Goal: Task Accomplishment & Management: Complete application form

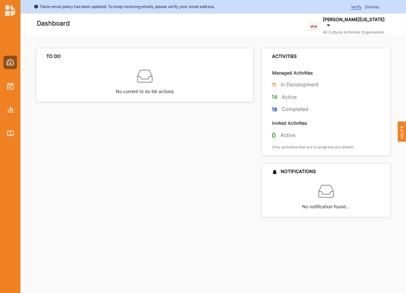
click at [17, 89] on div at bounding box center [10, 92] width 20 height 95
click at [13, 89] on img at bounding box center [10, 86] width 7 height 7
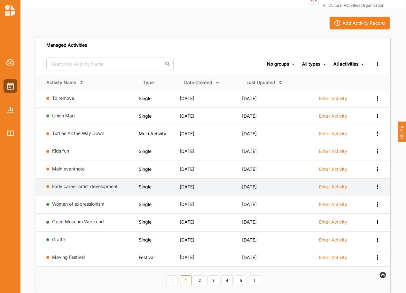
scroll to position [43, 0]
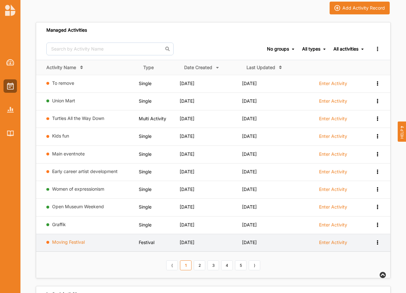
click at [56, 242] on link "Moving Festival" at bounding box center [68, 241] width 33 height 5
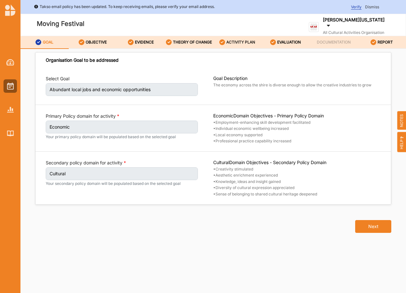
click at [236, 42] on label "ACTIVITY PLAN" at bounding box center [241, 42] width 29 height 5
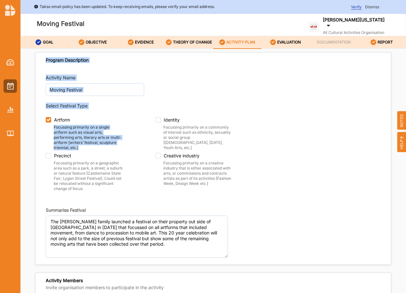
drag, startPoint x: 403, startPoint y: 56, endPoint x: 409, endPoint y: 109, distance: 53.2
click at [406, 109] on html "Takso email policy has been updated. To keep receiving emails, please verify yo…" at bounding box center [203, 146] width 406 height 293
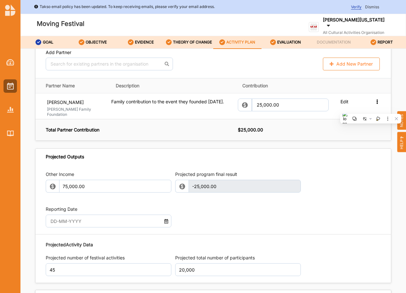
scroll to position [819, 0]
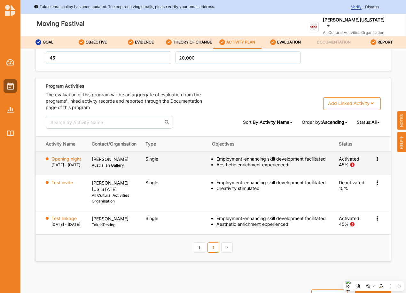
click at [375, 156] on icon at bounding box center [377, 158] width 5 height 4
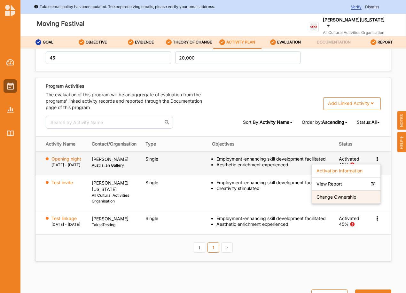
click at [346, 194] on label "Change Ownership" at bounding box center [337, 197] width 40 height 6
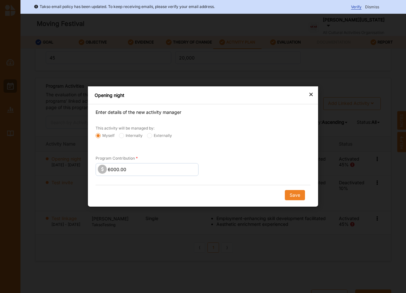
click at [312, 92] on div "×" at bounding box center [311, 94] width 5 height 8
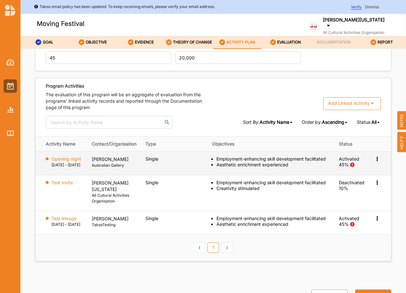
click at [109, 156] on p "[PERSON_NAME]" at bounding box center [114, 159] width 45 height 6
click at [67, 156] on label "Opening night" at bounding box center [67, 159] width 30 height 6
click at [375, 156] on icon at bounding box center [377, 158] width 5 height 4
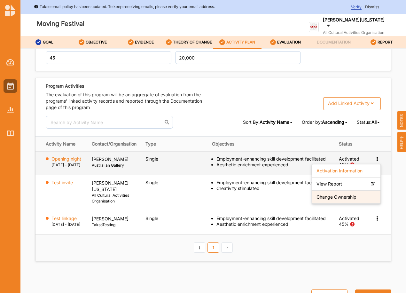
click at [343, 194] on label "Change Ownership" at bounding box center [337, 197] width 40 height 6
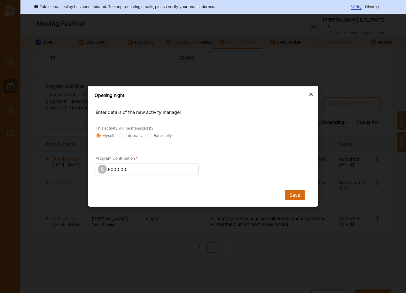
click at [297, 194] on button "Save" at bounding box center [295, 195] width 20 height 10
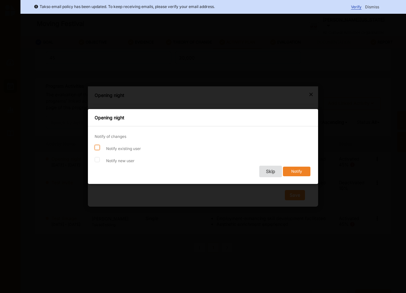
click at [97, 149] on input "Notify existing user" at bounding box center [97, 147] width 5 height 5
checkbox input "true"
click at [99, 159] on input "Notify new user" at bounding box center [97, 159] width 5 height 5
checkbox input "true"
click at [300, 172] on button "Notify" at bounding box center [297, 172] width 28 height 10
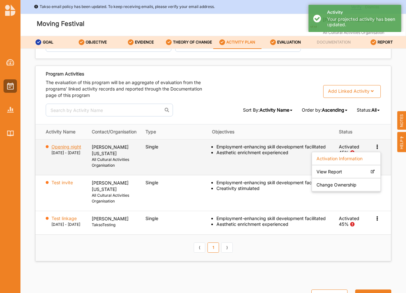
click at [54, 150] on label "Opening night" at bounding box center [67, 147] width 30 height 6
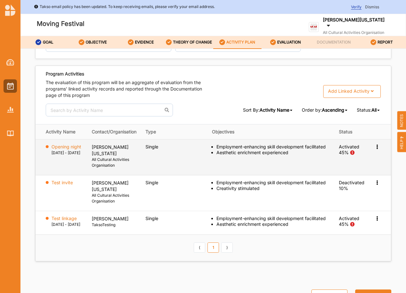
click at [376, 148] on icon at bounding box center [377, 146] width 5 height 4
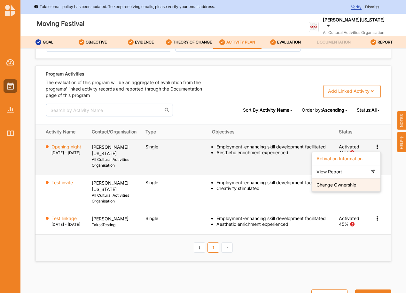
click at [335, 188] on label "Change Ownership" at bounding box center [337, 185] width 40 height 6
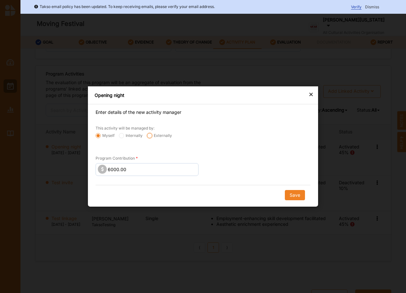
click at [101, 135] on input "Externally" at bounding box center [98, 135] width 5 height 5
radio input "true"
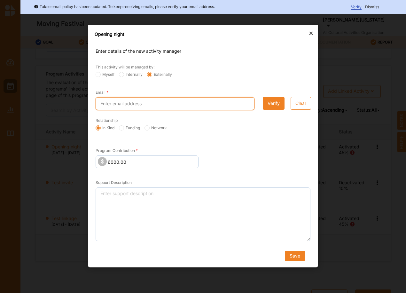
click at [114, 105] on input "Email" at bounding box center [175, 103] width 159 height 13
type input "john@smithies.id.au"
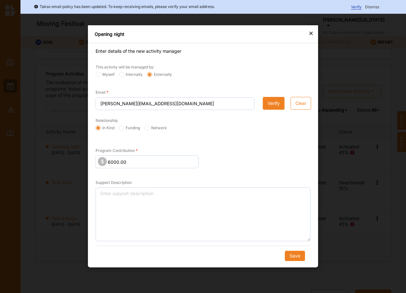
click at [277, 102] on button "Verify" at bounding box center [274, 103] width 22 height 13
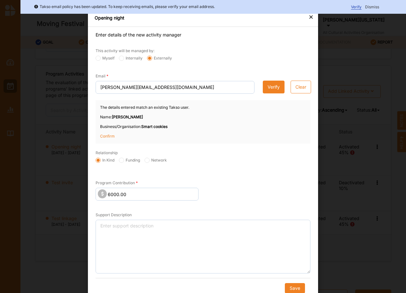
click at [103, 137] on p "Confirm" at bounding box center [116, 136] width 32 height 6
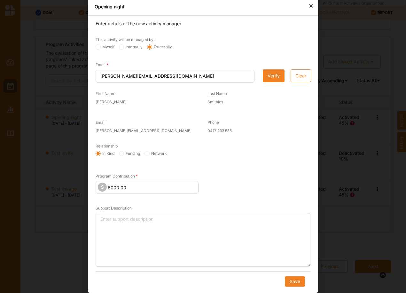
scroll to position [31, 0]
click at [297, 280] on button "Save" at bounding box center [295, 281] width 20 height 10
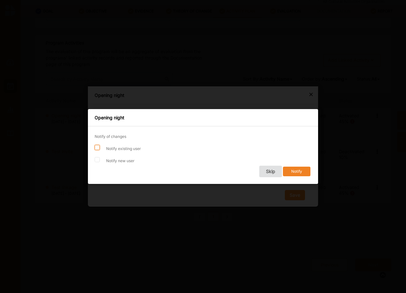
click at [97, 147] on input "Notify existing user" at bounding box center [97, 147] width 5 height 5
checkbox input "true"
click at [96, 159] on input "Notify new user" at bounding box center [97, 159] width 5 height 5
checkbox input "true"
click at [296, 171] on button "Notify" at bounding box center [297, 172] width 28 height 10
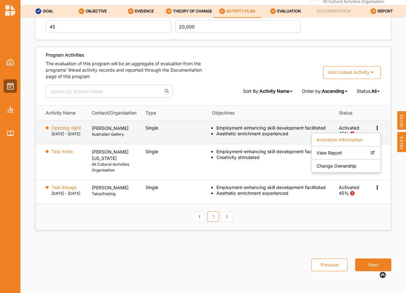
click at [375, 125] on icon at bounding box center [377, 127] width 5 height 4
click at [346, 163] on label "Change Ownership" at bounding box center [337, 166] width 40 height 6
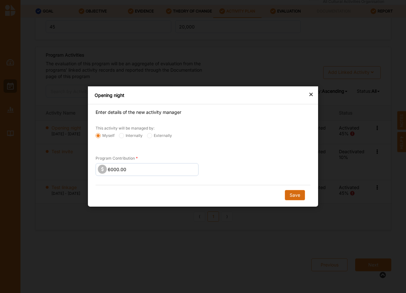
click at [294, 195] on button "Save" at bounding box center [295, 195] width 20 height 10
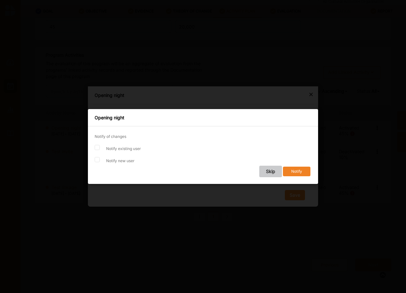
click at [276, 172] on button "Skip" at bounding box center [270, 172] width 23 height 12
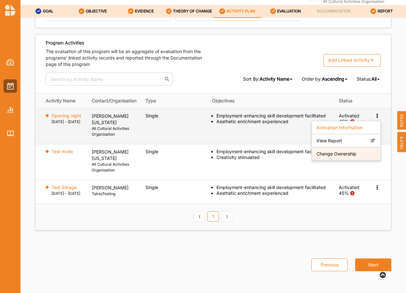
click at [336, 157] on label "Change Ownership" at bounding box center [337, 154] width 40 height 6
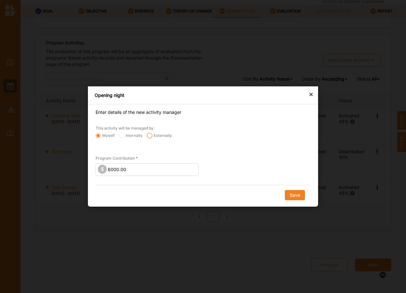
click at [101, 136] on input "Externally" at bounding box center [98, 135] width 5 height 5
radio input "true"
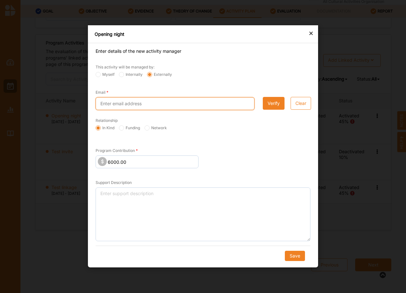
click at [138, 106] on input "Email" at bounding box center [175, 103] width 159 height 13
type input "john@smithies.id.au"
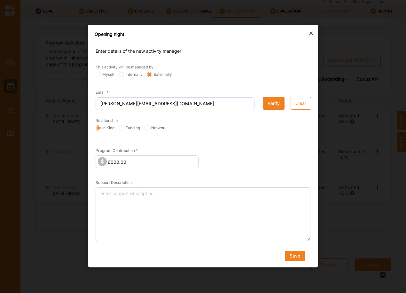
click at [275, 108] on button "Verify" at bounding box center [274, 103] width 22 height 13
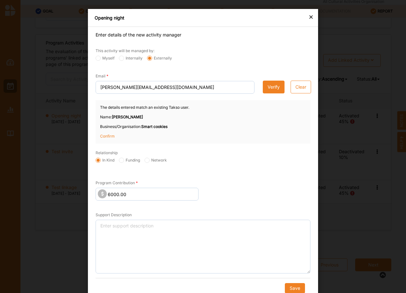
click at [100, 137] on p "Confirm" at bounding box center [116, 136] width 32 height 6
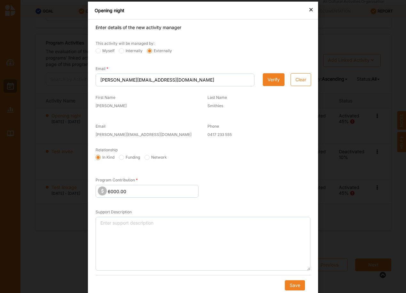
scroll to position [11, 0]
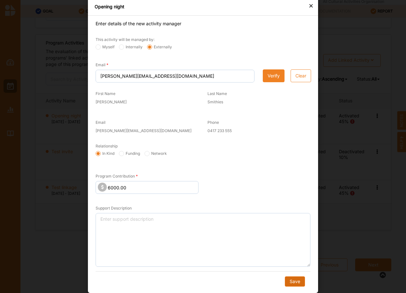
click at [297, 282] on button "Save" at bounding box center [295, 281] width 20 height 10
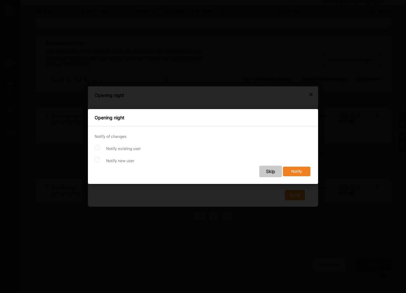
click at [267, 171] on button "Skip" at bounding box center [270, 172] width 23 height 12
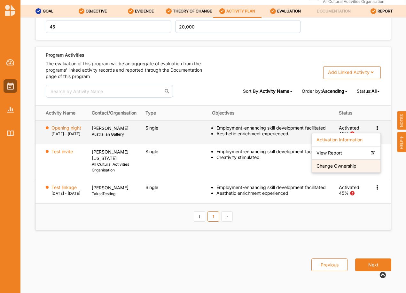
click at [330, 163] on label "Change Ownership" at bounding box center [337, 166] width 40 height 6
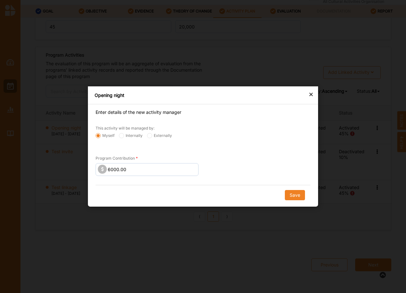
click at [148, 133] on label "Externally" at bounding box center [159, 135] width 25 height 5
click at [101, 133] on input "Externally" at bounding box center [98, 135] width 5 height 5
radio input "true"
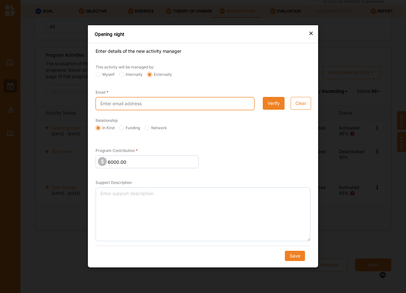
click at [108, 106] on input "Email" at bounding box center [175, 103] width 159 height 13
click at [132, 102] on input "john.smithies@outcomes.com" at bounding box center [175, 103] width 159 height 13
type input "john.smithies@takso-outcomes.com"
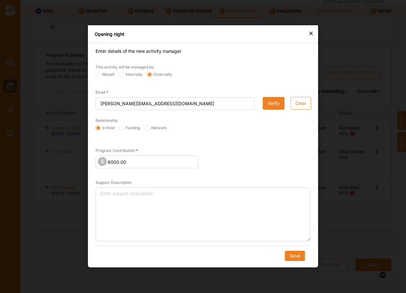
click at [272, 105] on button "Verify" at bounding box center [274, 103] width 22 height 13
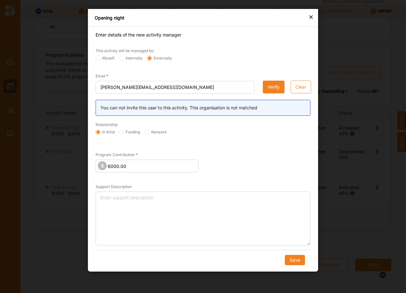
click at [299, 84] on button "Clear" at bounding box center [301, 87] width 20 height 13
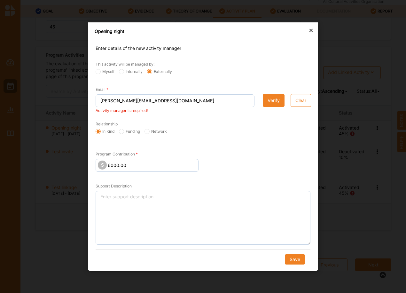
click at [312, 31] on div "×" at bounding box center [311, 30] width 5 height 8
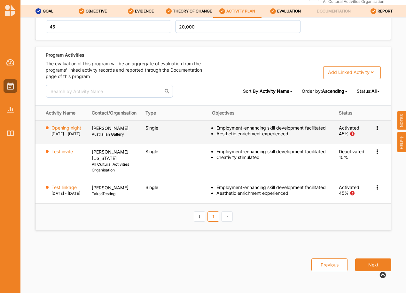
click at [59, 125] on label "Opening night" at bounding box center [67, 128] width 30 height 6
click at [375, 125] on icon at bounding box center [377, 127] width 5 height 4
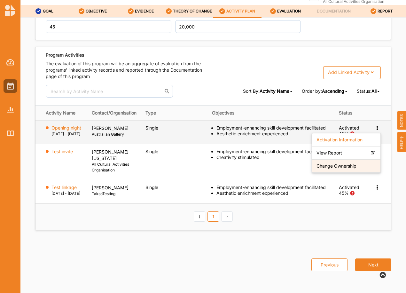
click at [338, 163] on label "Change Ownership" at bounding box center [337, 166] width 40 height 6
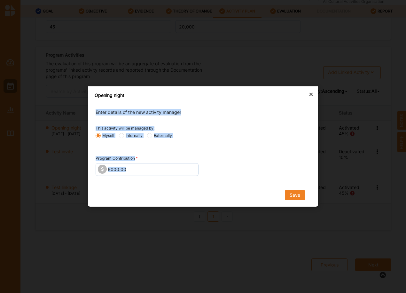
drag, startPoint x: 216, startPoint y: 92, endPoint x: 272, endPoint y: 208, distance: 129.5
click at [272, 208] on div "× Opening night Enter details of the new activity manager This activity will be…" at bounding box center [203, 146] width 406 height 293
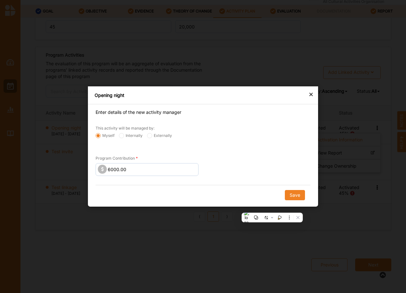
drag, startPoint x: 225, startPoint y: 197, endPoint x: 273, endPoint y: 193, distance: 48.2
click at [230, 196] on div "Save" at bounding box center [203, 195] width 206 height 10
click at [292, 195] on button "Save" at bounding box center [295, 195] width 20 height 10
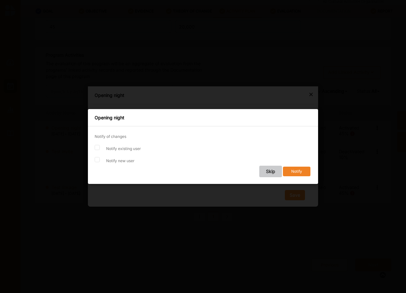
click at [274, 171] on button "Skip" at bounding box center [270, 172] width 23 height 12
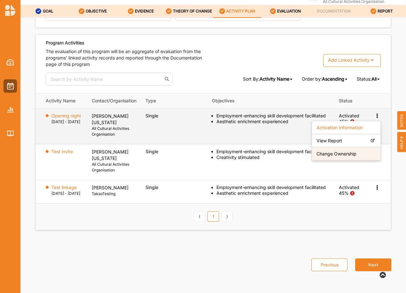
click at [326, 157] on label "Change Ownership" at bounding box center [337, 154] width 40 height 6
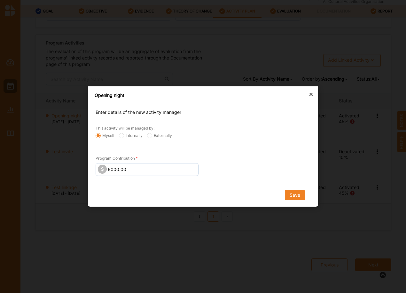
click at [160, 136] on label "Externally" at bounding box center [159, 135] width 25 height 5
click at [101, 136] on input "Externally" at bounding box center [98, 135] width 5 height 5
radio input "true"
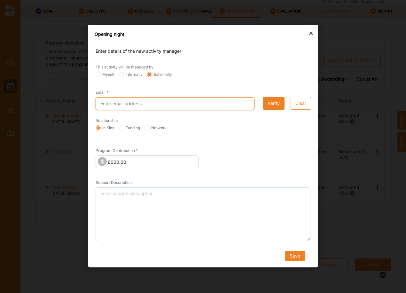
click at [126, 102] on input "Email" at bounding box center [175, 103] width 159 height 13
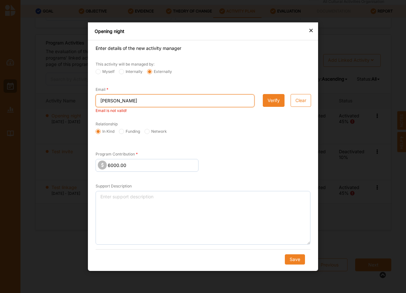
click at [171, 99] on input "john.smithies@takso-outcomes" at bounding box center [175, 100] width 159 height 13
click at [271, 101] on button "Verify" at bounding box center [274, 100] width 22 height 13
click at [167, 100] on input "john.smithies@takso-outcomes,com" at bounding box center [175, 100] width 159 height 13
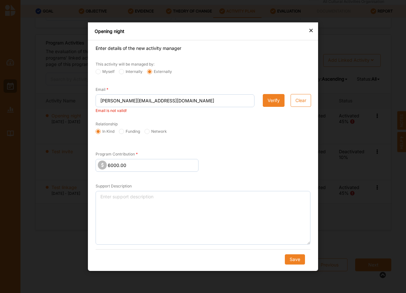
click at [275, 102] on button "Verify" at bounding box center [274, 100] width 22 height 13
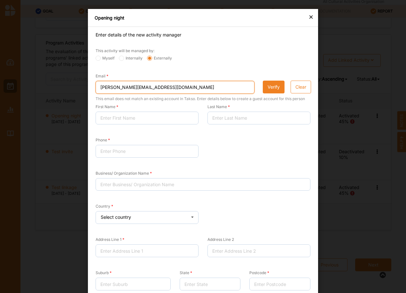
click at [132, 87] on input "john.smithies@takso-outcomes.com" at bounding box center [175, 87] width 159 height 13
drag, startPoint x: 132, startPoint y: 87, endPoint x: 177, endPoint y: 86, distance: 45.1
click at [177, 86] on input "john.smithies@takso-outcomes.com" at bounding box center [175, 87] width 159 height 13
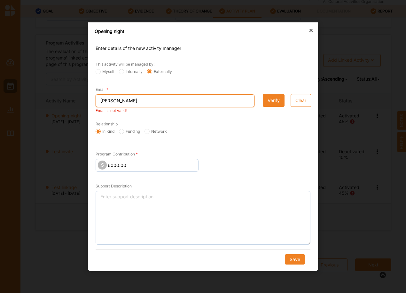
drag, startPoint x: 128, startPoint y: 100, endPoint x: 99, endPoint y: 98, distance: 29.5
click at [99, 98] on input "john.smithies@smithies" at bounding box center [175, 100] width 159 height 13
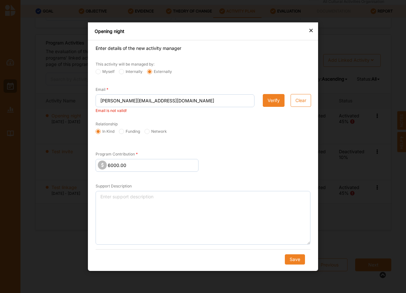
click at [271, 99] on button "Verify" at bounding box center [274, 100] width 22 height 13
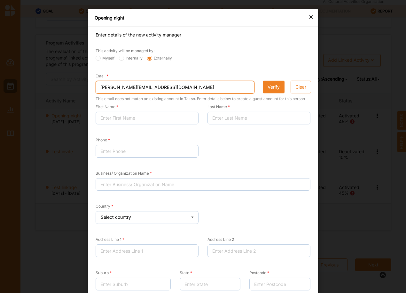
drag, startPoint x: 114, startPoint y: 88, endPoint x: 86, endPoint y: 88, distance: 27.8
click at [86, 88] on div "× Opening night Enter details of the new activity manager This activity will be…" at bounding box center [203, 146] width 406 height 293
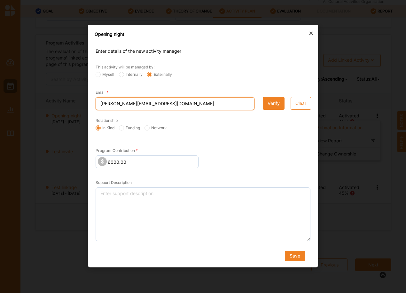
type input "john@smithies.id.au"
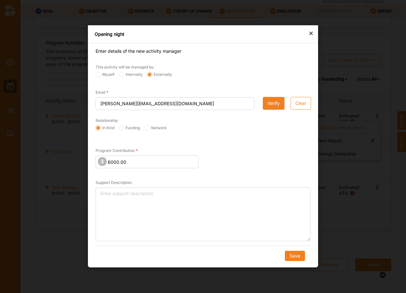
click at [272, 100] on button "Verify" at bounding box center [274, 103] width 22 height 13
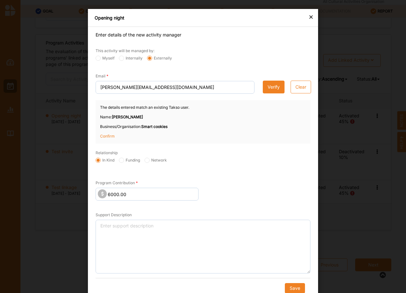
click at [311, 17] on div "×" at bounding box center [311, 17] width 5 height 8
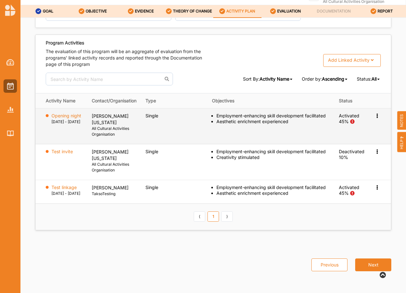
click at [375, 117] on icon at bounding box center [377, 115] width 5 height 4
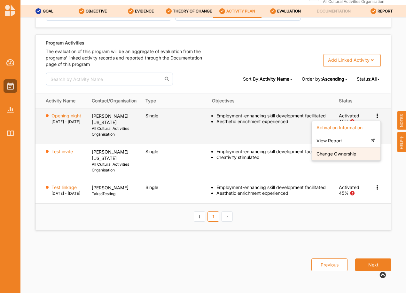
click at [341, 157] on label "Change Ownership" at bounding box center [337, 154] width 40 height 6
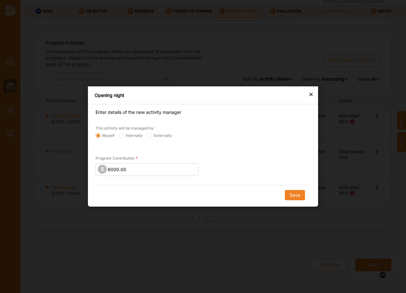
click at [154, 134] on label "Externally" at bounding box center [159, 135] width 25 height 5
click at [101, 134] on input "Externally" at bounding box center [98, 135] width 5 height 5
radio input "true"
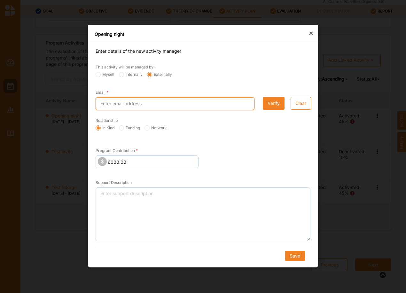
click at [125, 106] on input "Email" at bounding box center [175, 103] width 159 height 13
type input "john@smithies.id.au"
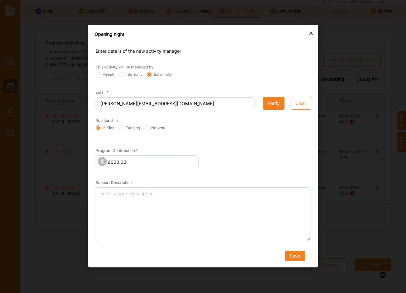
click at [274, 101] on button "Verify" at bounding box center [274, 103] width 22 height 13
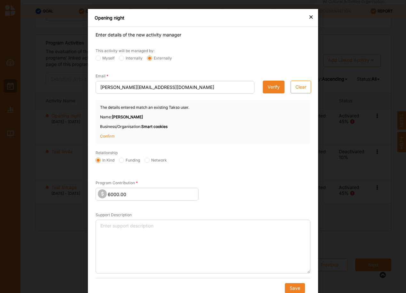
click at [105, 136] on p "Confirm" at bounding box center [116, 136] width 32 height 6
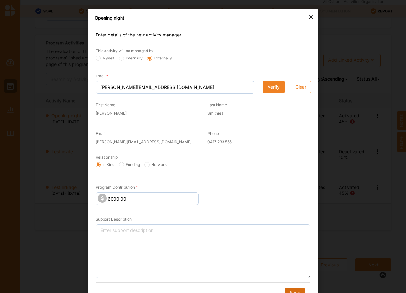
click at [293, 290] on button "Save" at bounding box center [295, 293] width 20 height 10
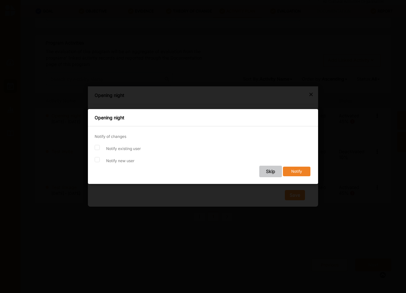
click at [269, 169] on button "Skip" at bounding box center [270, 172] width 23 height 12
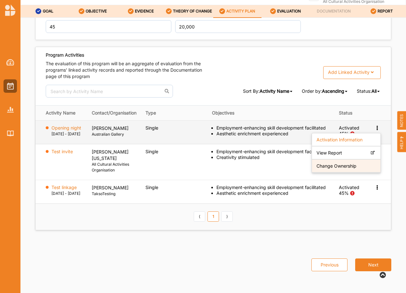
click at [328, 164] on label "Change Ownership" at bounding box center [337, 166] width 40 height 6
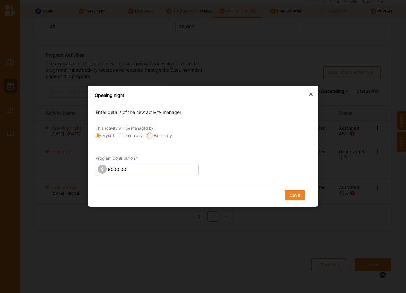
click at [101, 133] on input "Externally" at bounding box center [98, 135] width 5 height 5
radio input "true"
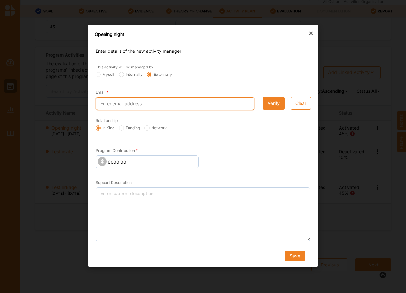
click at [150, 102] on input "Email" at bounding box center [175, 103] width 159 height 13
click at [144, 103] on input "rhonda@smithies.idf.au" at bounding box center [175, 103] width 159 height 13
type input "[PERSON_NAME][EMAIL_ADDRESS][DOMAIN_NAME]"
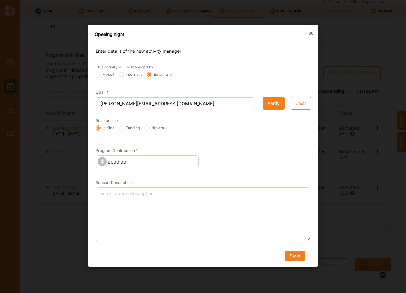
click at [275, 106] on button "Verify" at bounding box center [274, 103] width 22 height 13
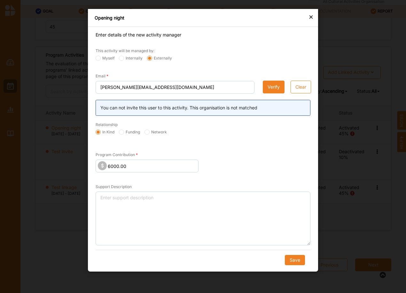
click at [314, 15] on div "×" at bounding box center [311, 17] width 5 height 8
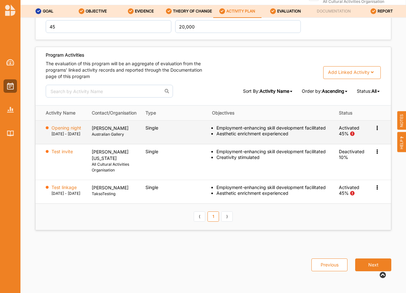
click at [117, 132] on label "Australian Gallery" at bounding box center [114, 134] width 45 height 6
click at [123, 131] on label "Australian Gallery" at bounding box center [114, 134] width 45 height 6
click at [73, 125] on label "Opening night" at bounding box center [67, 128] width 30 height 6
click at [375, 125] on icon at bounding box center [377, 127] width 5 height 4
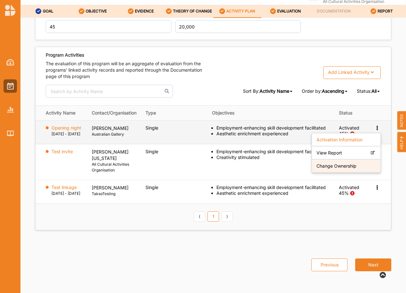
click at [338, 163] on label "Change Ownership" at bounding box center [337, 166] width 40 height 6
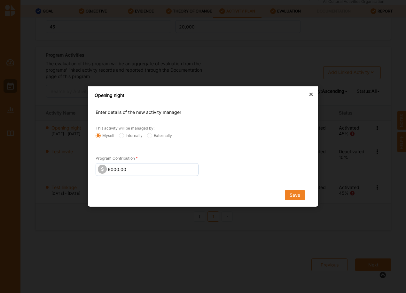
click at [152, 136] on label "Externally" at bounding box center [159, 135] width 25 height 5
click at [101, 136] on input "Externally" at bounding box center [98, 135] width 5 height 5
radio input "true"
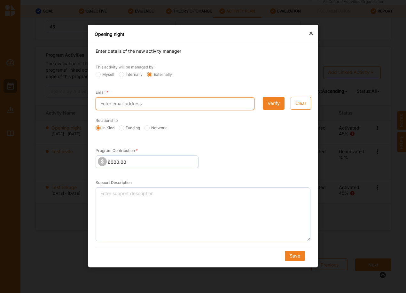
click at [135, 103] on input "Email" at bounding box center [175, 103] width 159 height 13
type input "[PERSON_NAME][EMAIL_ADDRESS][DOMAIN_NAME]"
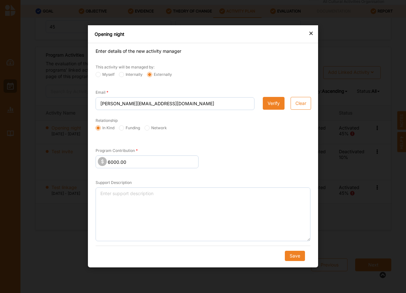
click at [199, 122] on div "Relationship" at bounding box center [203, 121] width 215 height 8
click at [101, 128] on input "Network" at bounding box center [98, 128] width 5 height 5
radio input "true"
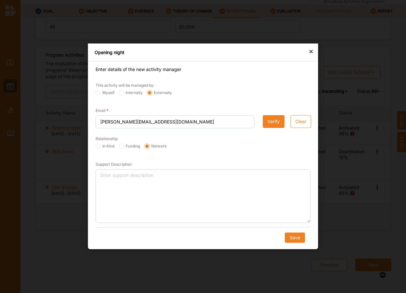
click at [106, 144] on label "In Kind" at bounding box center [105, 146] width 19 height 5
click at [101, 144] on input "In Kind" at bounding box center [98, 146] width 5 height 5
radio input "true"
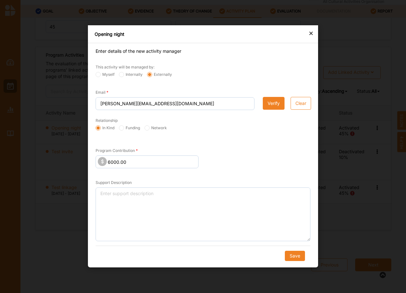
click at [273, 106] on button "Verify" at bounding box center [274, 103] width 22 height 13
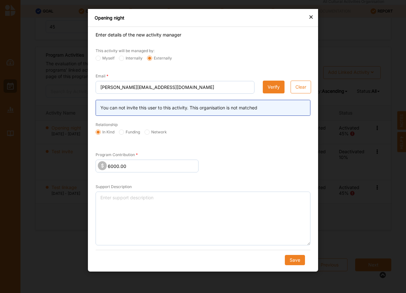
click at [313, 15] on div "×" at bounding box center [311, 17] width 5 height 8
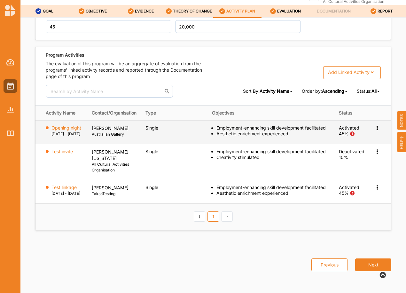
click at [375, 125] on icon at bounding box center [377, 127] width 5 height 4
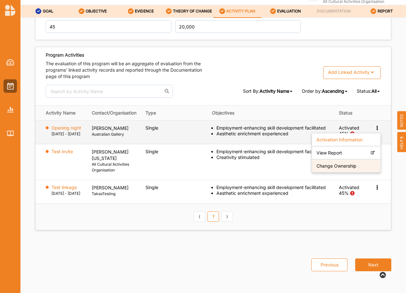
click at [354, 164] on div "Change Ownership" at bounding box center [346, 166] width 68 height 13
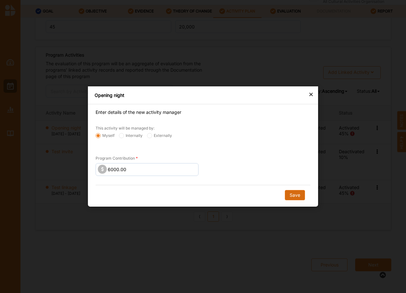
click at [294, 196] on button "Save" at bounding box center [295, 195] width 20 height 10
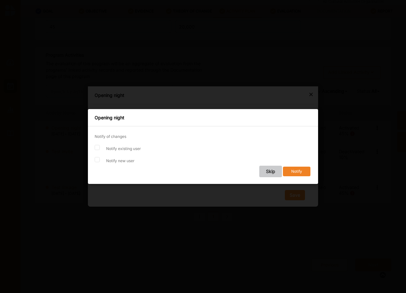
click at [268, 170] on button "Skip" at bounding box center [270, 172] width 23 height 12
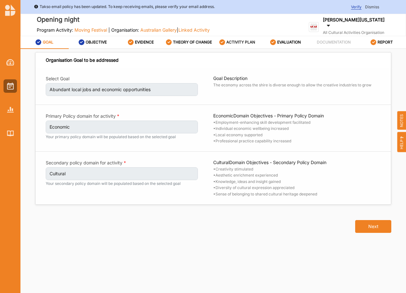
click at [241, 40] on label "ACTIVITY PLAN" at bounding box center [241, 42] width 29 height 5
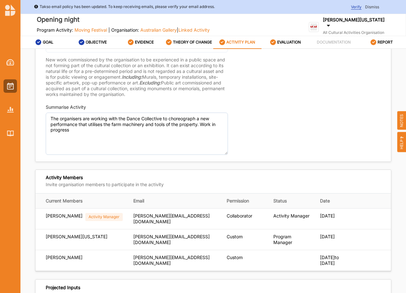
scroll to position [96, 0]
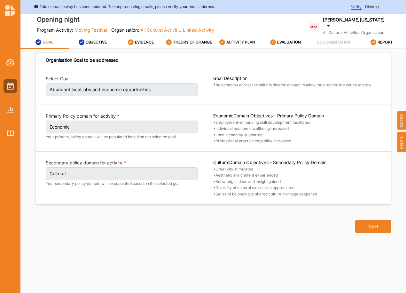
click at [240, 42] on label "ACTIVITY PLAN" at bounding box center [241, 42] width 29 height 5
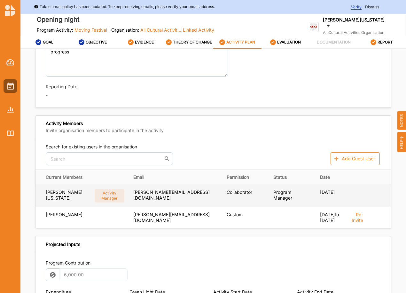
scroll to position [171, 0]
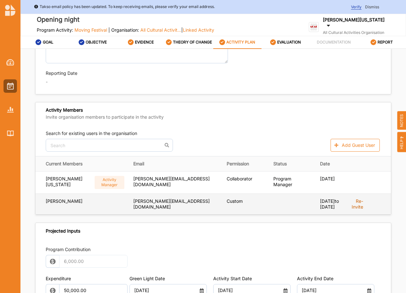
click at [356, 205] on label "Re-Invite" at bounding box center [356, 204] width 14 height 12
click at [352, 202] on label "Re-Invite" at bounding box center [356, 204] width 14 height 12
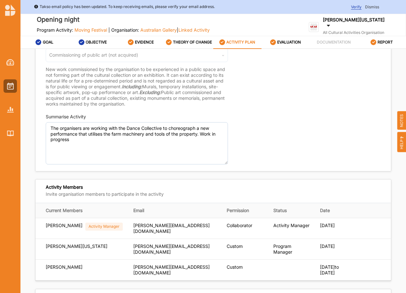
scroll to position [75, 0]
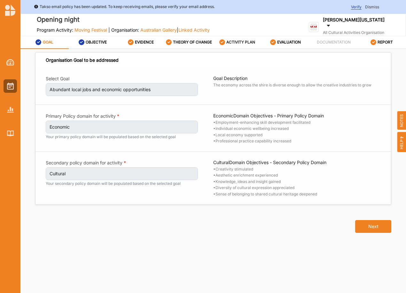
click at [238, 41] on label "ACTIVITY PLAN" at bounding box center [241, 42] width 29 height 5
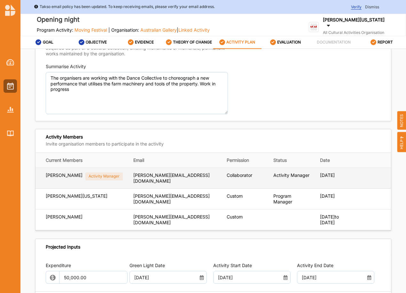
scroll to position [139, 0]
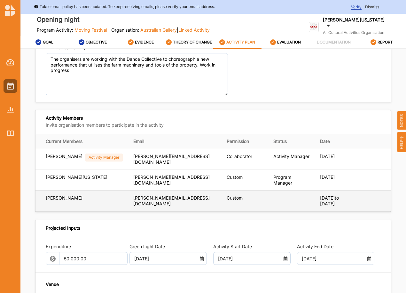
click at [124, 162] on div "[PERSON_NAME][EMAIL_ADDRESS][DOMAIN_NAME]" at bounding box center [85, 158] width 79 height 8
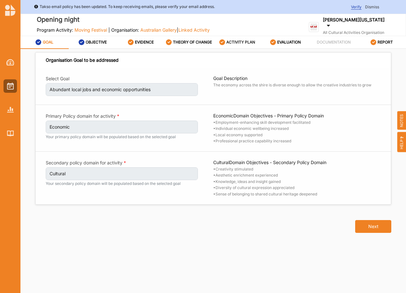
click at [237, 42] on label "ACTIVITY PLAN" at bounding box center [241, 42] width 29 height 5
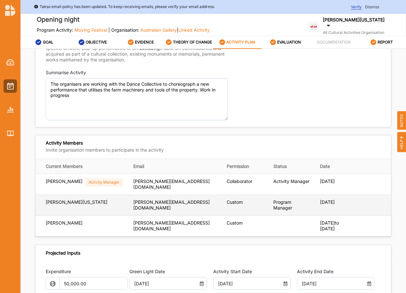
scroll to position [117, 0]
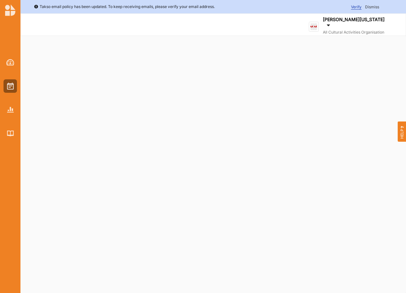
drag, startPoint x: 0, startPoint y: 0, endPoint x: 375, endPoint y: 7, distance: 375.4
click at [375, 7] on span "Dismiss" at bounding box center [372, 6] width 14 height 5
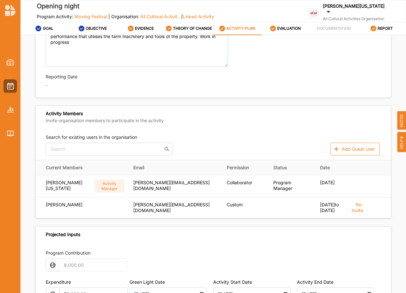
scroll to position [171, 0]
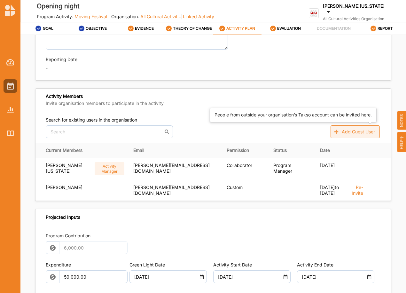
click at [347, 136] on button "Add Guest User" at bounding box center [355, 131] width 49 height 13
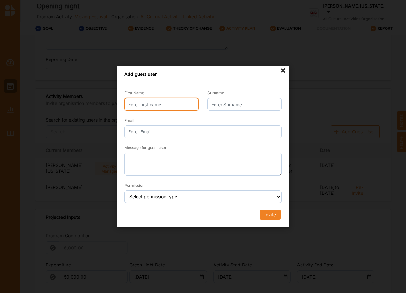
click at [155, 106] on input "First Name" at bounding box center [161, 104] width 74 height 13
type input "[PERSON_NAME]"
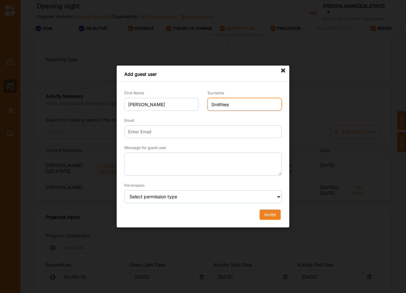
type input "Smithies"
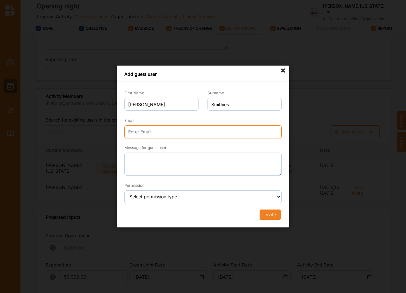
click at [145, 132] on input "Email" at bounding box center [202, 131] width 157 height 13
type input "[PERSON_NAME][EMAIL_ADDRESS][DOMAIN_NAME]"
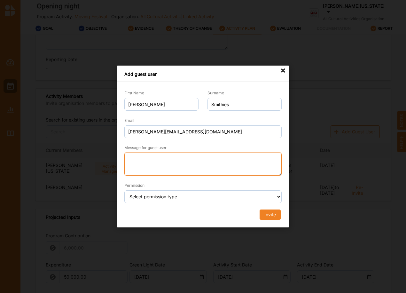
click at [163, 161] on textarea "Message for guest user" at bounding box center [202, 164] width 157 height 23
type textarea "Testing"
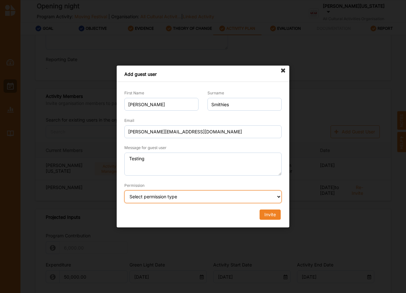
click at [173, 197] on select "Select permission type Collaborator Documentor Report Only Custom" at bounding box center [202, 196] width 157 height 13
select select "collaborator"
click at [124, 190] on select "Select permission type Collaborator Documentor Report Only Custom" at bounding box center [202, 196] width 157 height 13
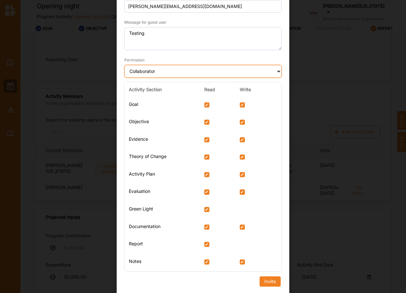
scroll to position [70, 0]
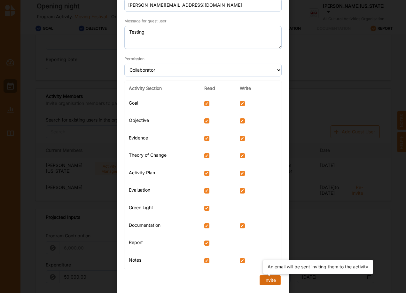
click at [269, 282] on div "Invite" at bounding box center [271, 280] width 12 height 6
